Goal: Find specific page/section: Find specific page/section

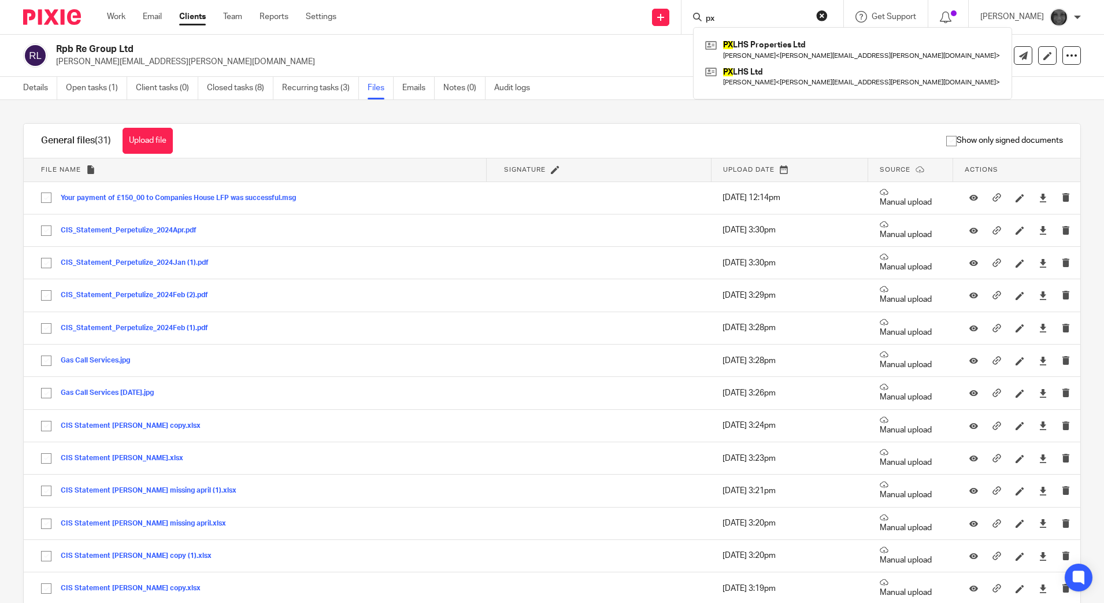
scroll to position [862, 0]
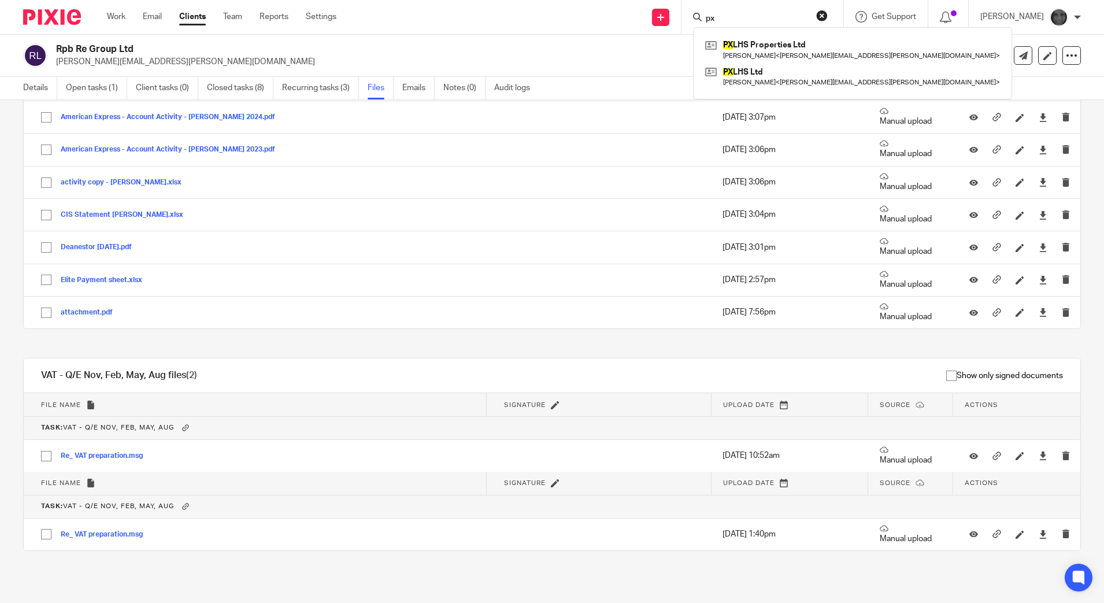
click at [747, 16] on input "px" at bounding box center [757, 19] width 104 height 10
type input "p"
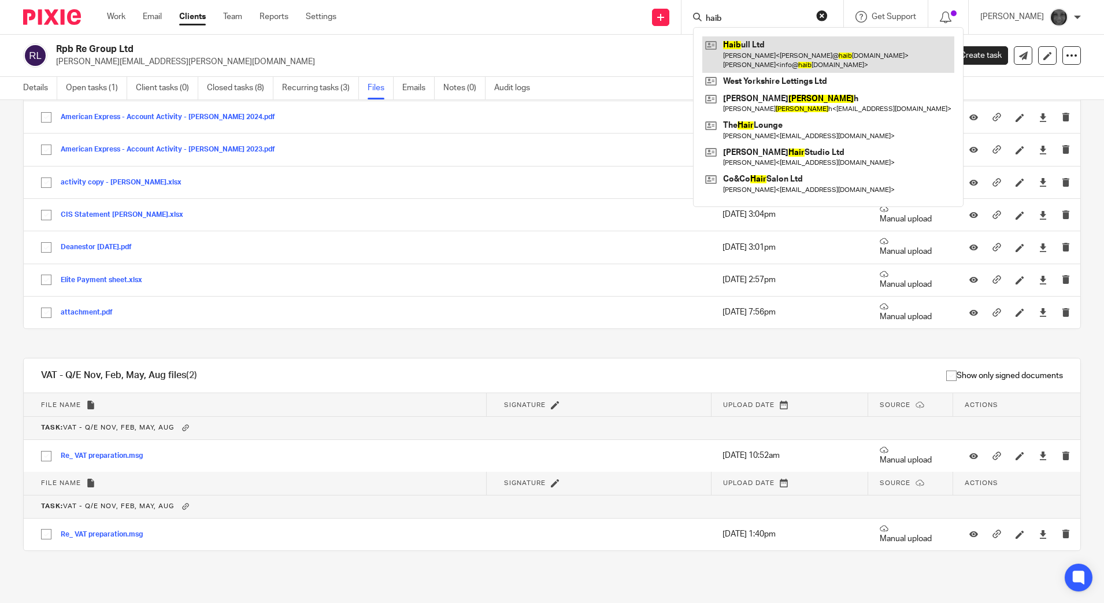
type input "haib"
click at [800, 64] on link at bounding box center [829, 54] width 252 height 36
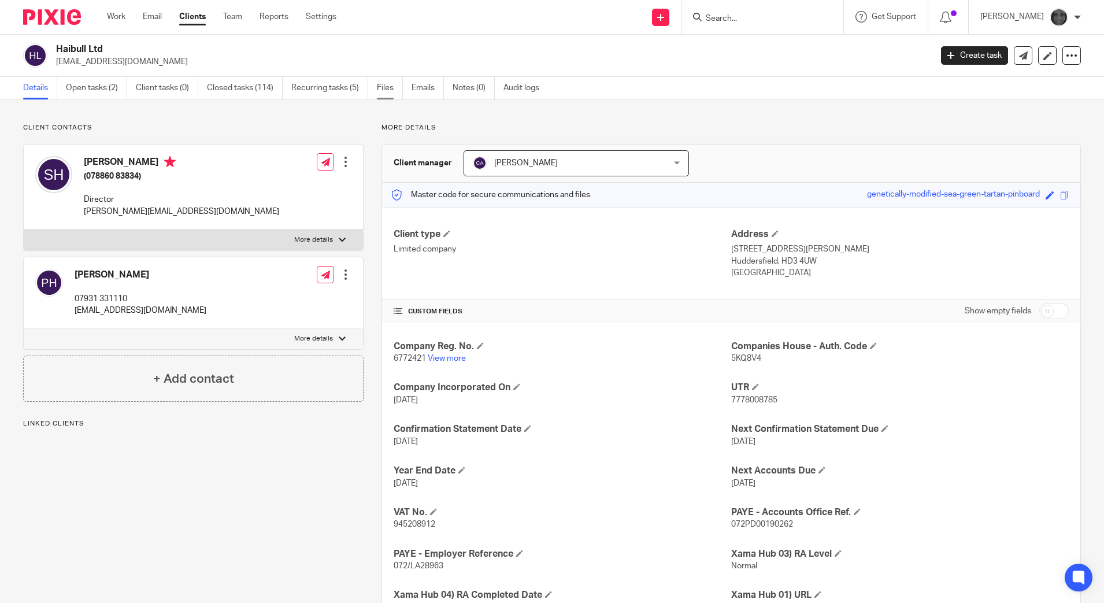
click at [391, 84] on link "Files" at bounding box center [390, 88] width 26 height 23
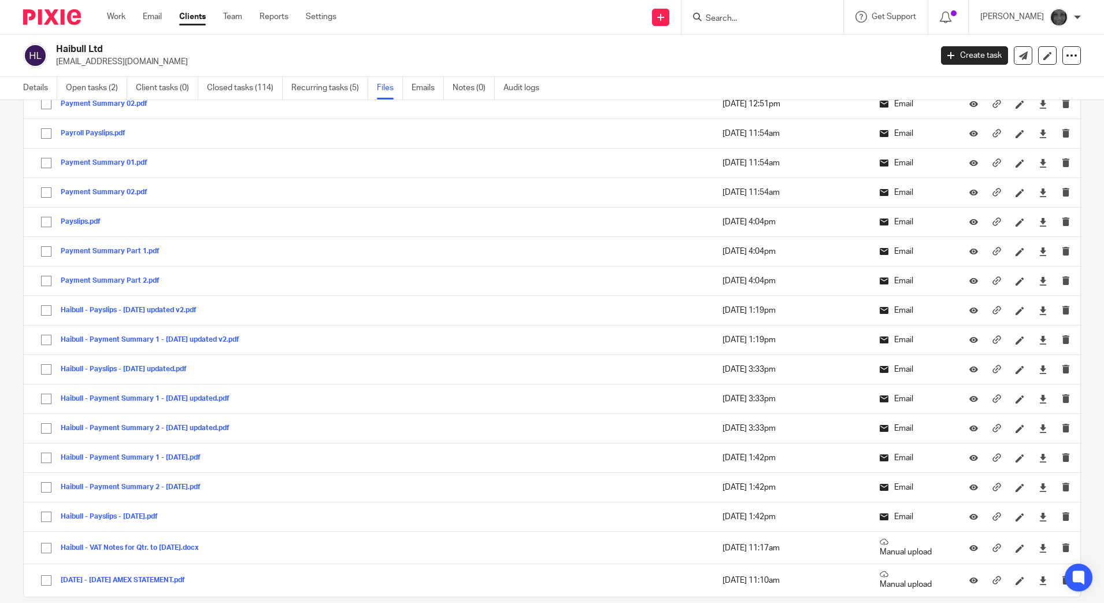
scroll to position [704, 0]
